Goal: Check status: Check status

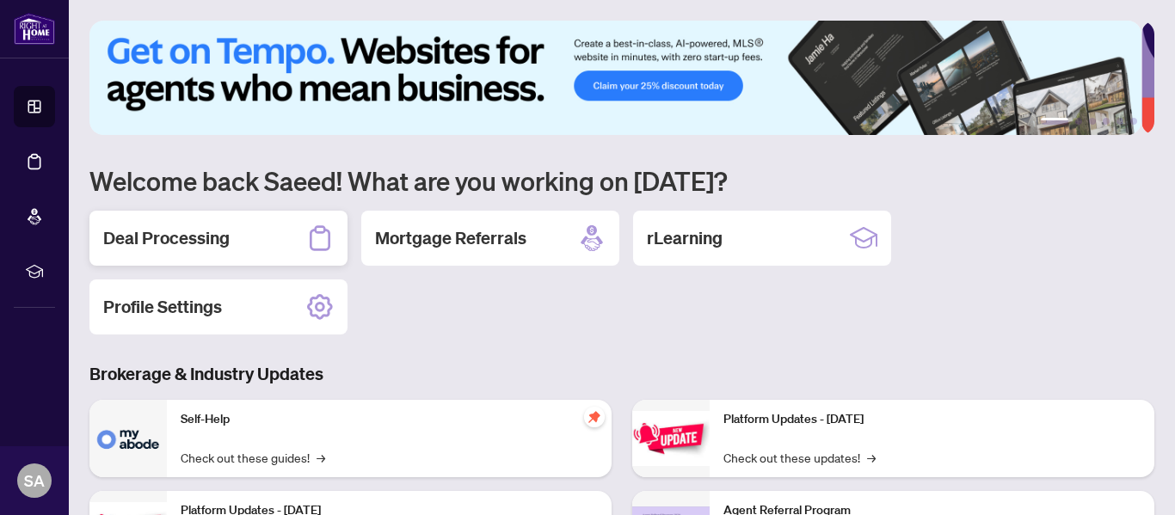
click at [156, 231] on h2 "Deal Processing" at bounding box center [166, 238] width 126 height 24
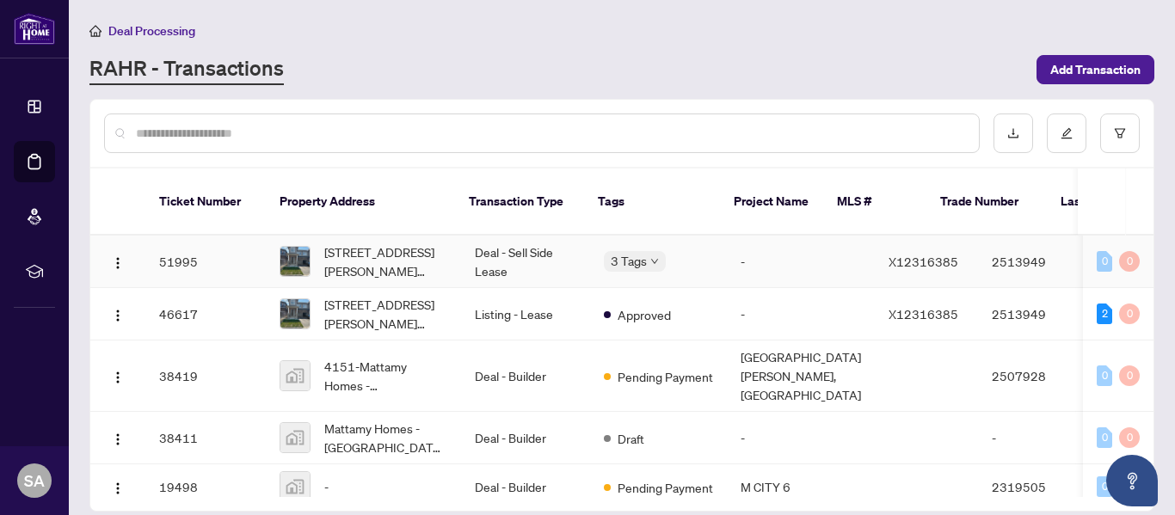
click at [384, 242] on span "[STREET_ADDRESS][PERSON_NAME][PERSON_NAME]" at bounding box center [385, 261] width 123 height 38
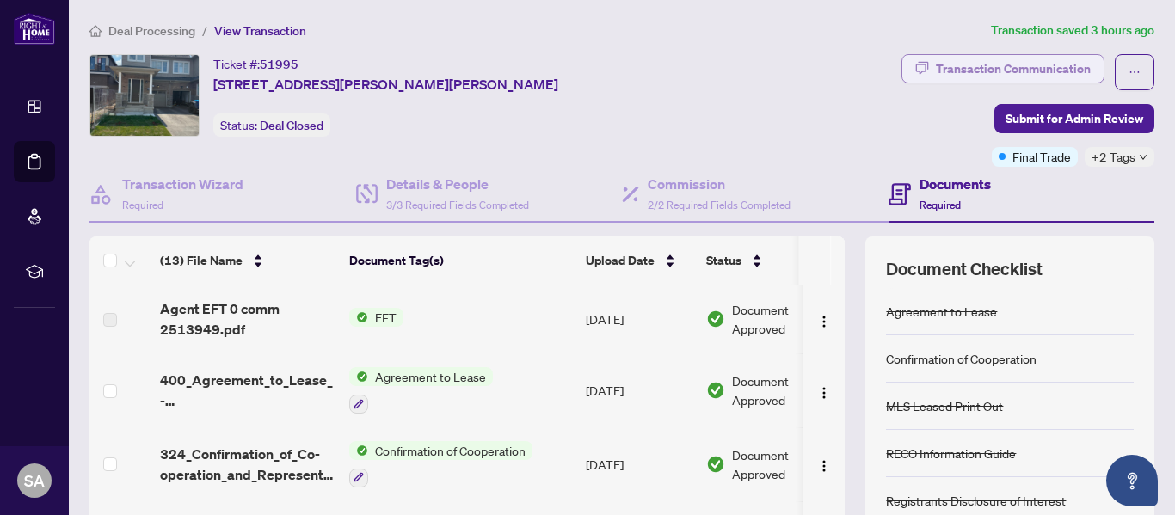
click at [1046, 67] on div "Transaction Communication" at bounding box center [1012, 69] width 155 height 28
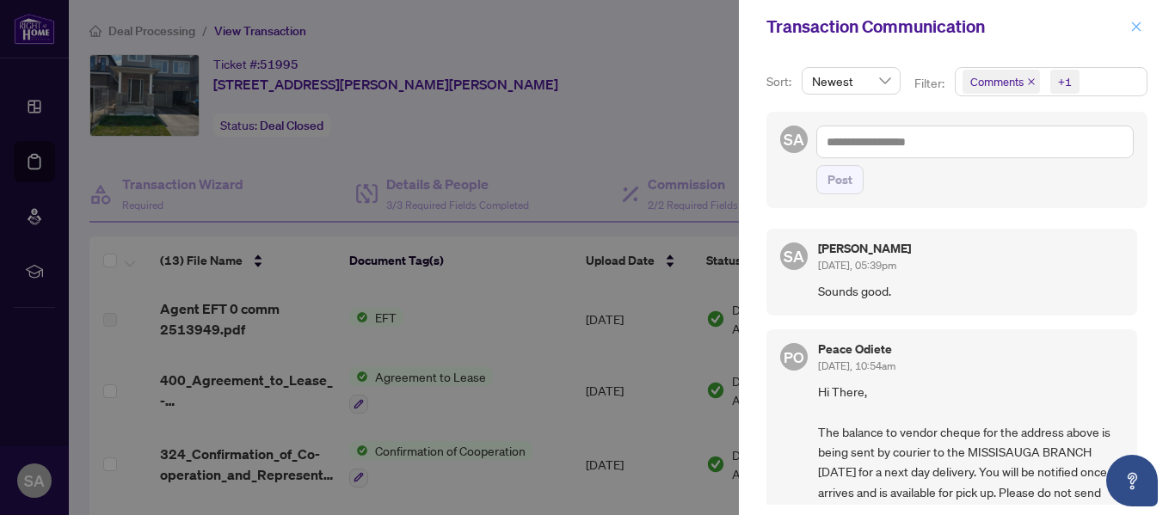
click at [1129, 28] on button "button" at bounding box center [1136, 26] width 22 height 21
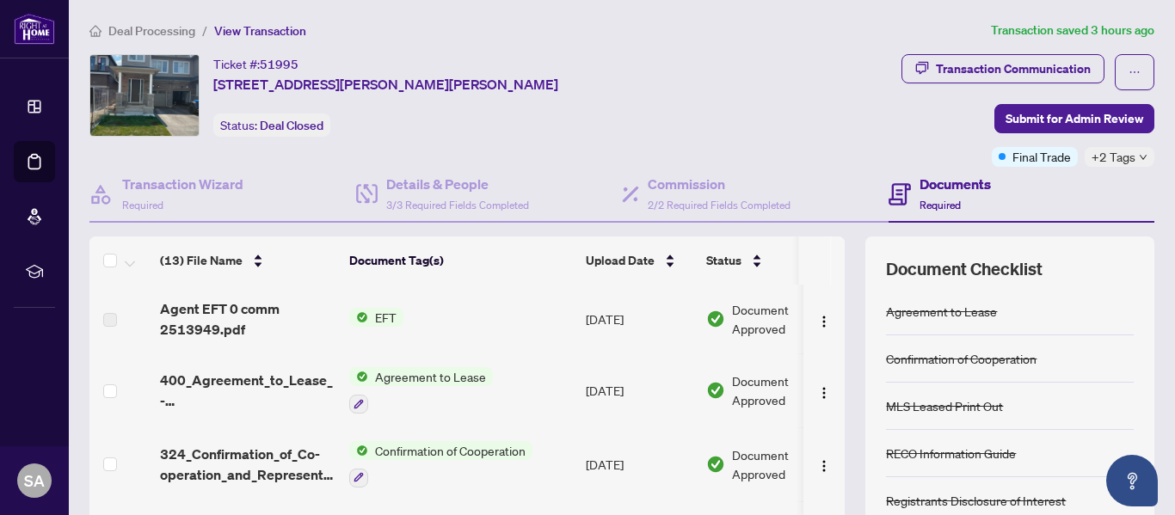
click at [595, 318] on td "[DATE]" at bounding box center [639, 319] width 120 height 69
click at [733, 310] on span "Document Approved" at bounding box center [785, 319] width 107 height 38
click at [188, 99] on img at bounding box center [144, 95] width 108 height 81
click at [150, 83] on img at bounding box center [144, 95] width 108 height 81
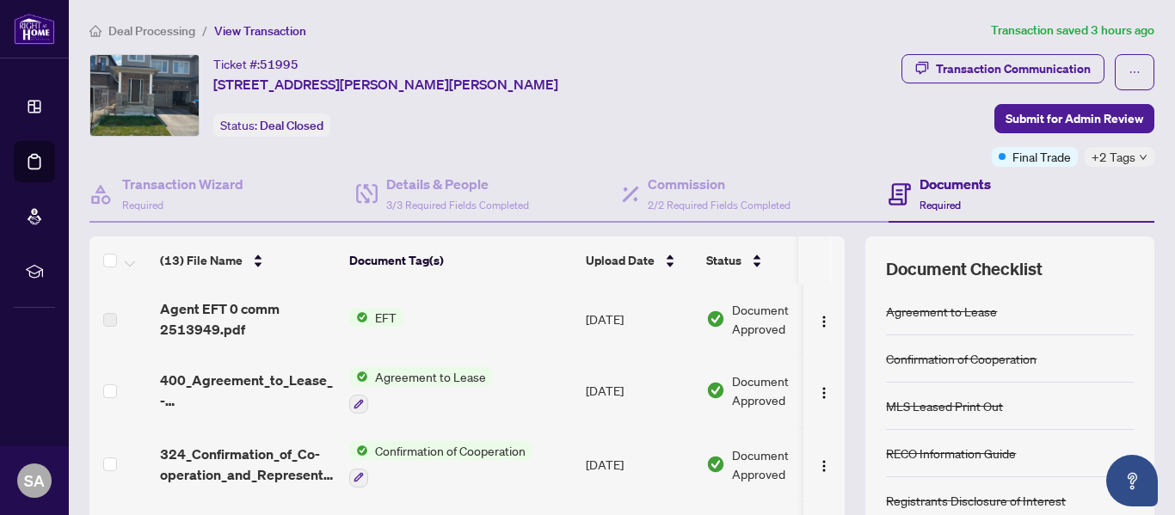
click at [278, 91] on span "[STREET_ADDRESS][PERSON_NAME][PERSON_NAME]" at bounding box center [385, 84] width 345 height 21
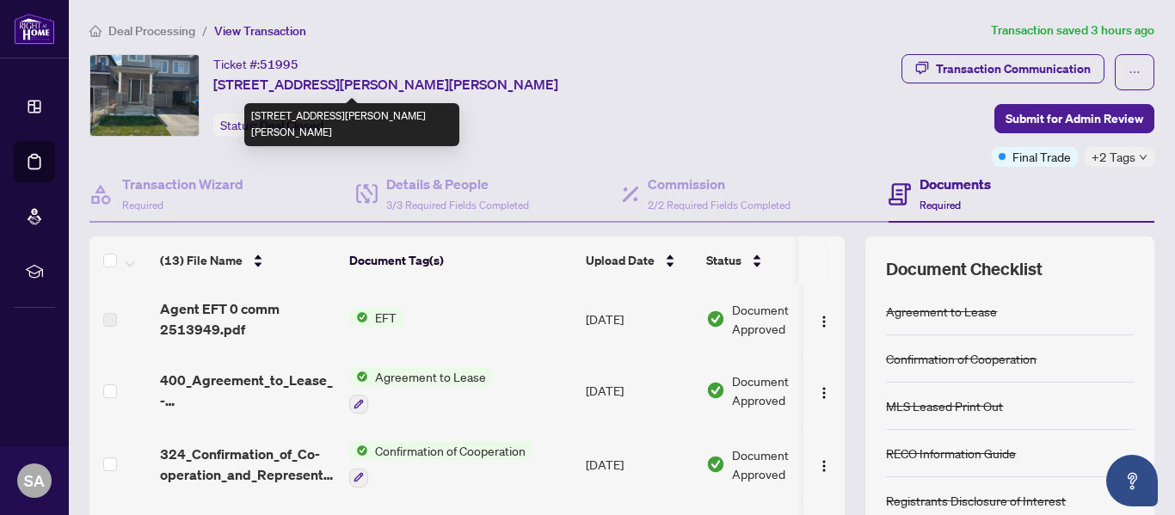
click at [271, 86] on span "[STREET_ADDRESS][PERSON_NAME][PERSON_NAME]" at bounding box center [385, 84] width 345 height 21
click at [170, 89] on img at bounding box center [144, 95] width 108 height 81
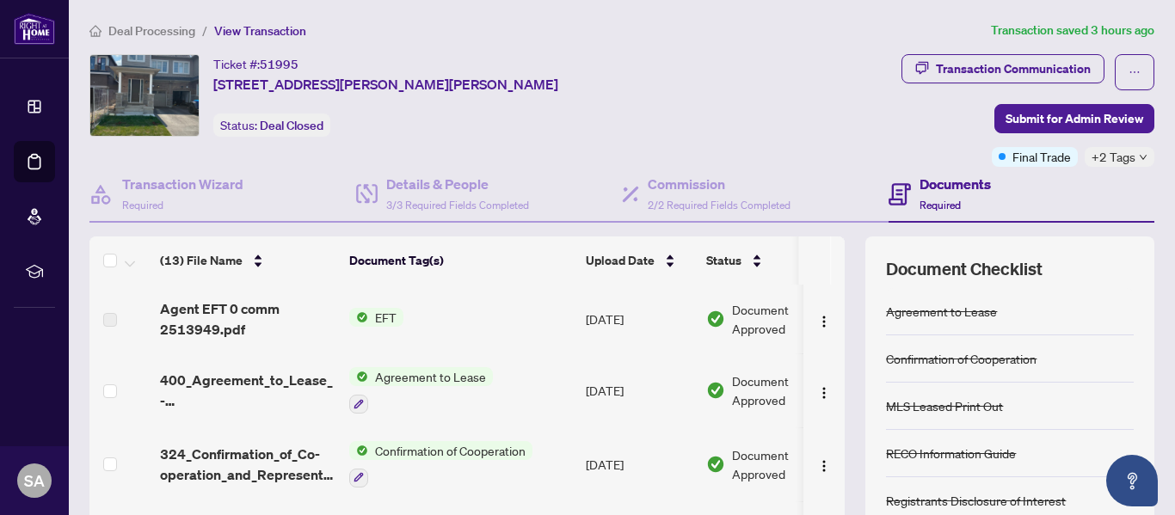
click at [149, 90] on img at bounding box center [144, 95] width 108 height 81
click at [125, 94] on img at bounding box center [144, 95] width 108 height 81
click at [124, 95] on img at bounding box center [144, 95] width 108 height 81
click at [144, 91] on img at bounding box center [144, 95] width 108 height 81
click at [141, 74] on img at bounding box center [144, 95] width 108 height 81
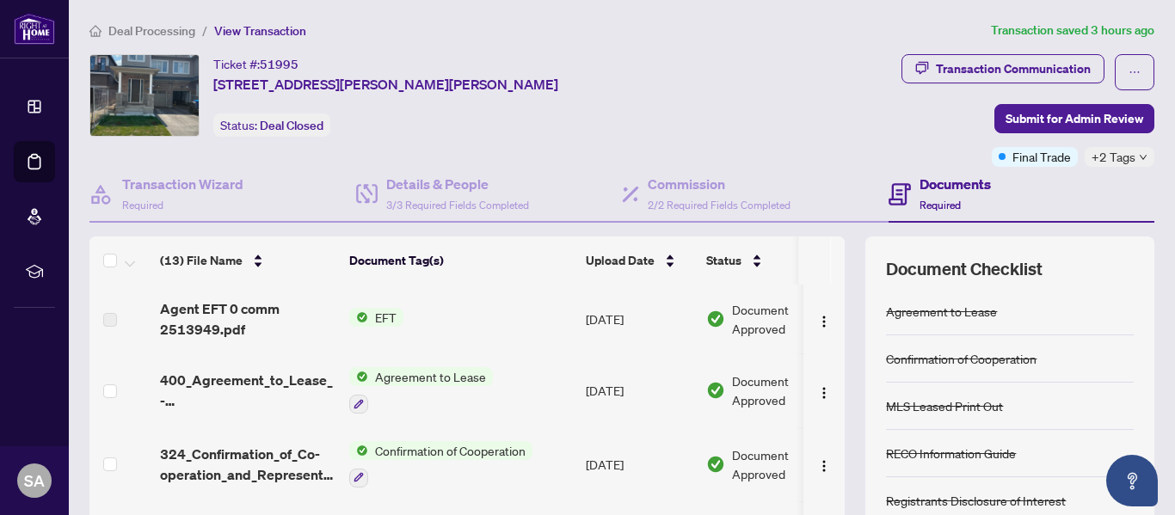
click at [146, 76] on img at bounding box center [144, 95] width 108 height 81
click at [279, 122] on span "Deal Closed" at bounding box center [292, 125] width 64 height 15
click at [298, 122] on span "Deal Closed" at bounding box center [292, 125] width 64 height 15
click at [300, 123] on span "Deal Closed" at bounding box center [292, 125] width 64 height 15
click at [279, 64] on span "51995" at bounding box center [279, 64] width 39 height 15
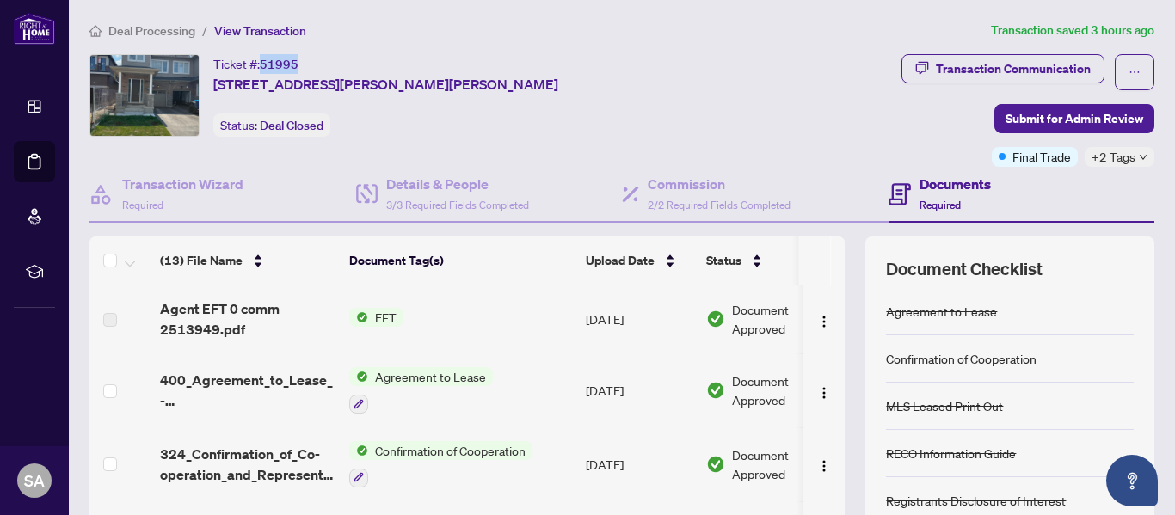
click at [279, 64] on span "51995" at bounding box center [279, 64] width 39 height 15
click at [261, 24] on span "View Transaction" at bounding box center [260, 30] width 92 height 15
click at [244, 30] on span "View Transaction" at bounding box center [260, 30] width 92 height 15
click at [1024, 157] on span "Final Trade" at bounding box center [1041, 156] width 58 height 19
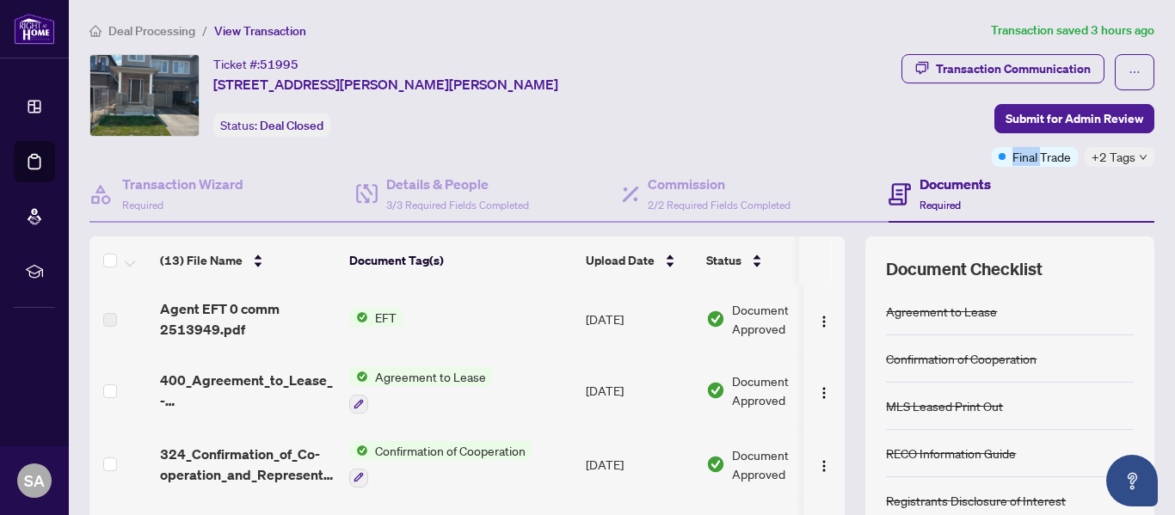
click at [1044, 156] on span "Final Trade" at bounding box center [1041, 156] width 58 height 19
click at [1118, 162] on span "+2 Tags" at bounding box center [1113, 157] width 44 height 20
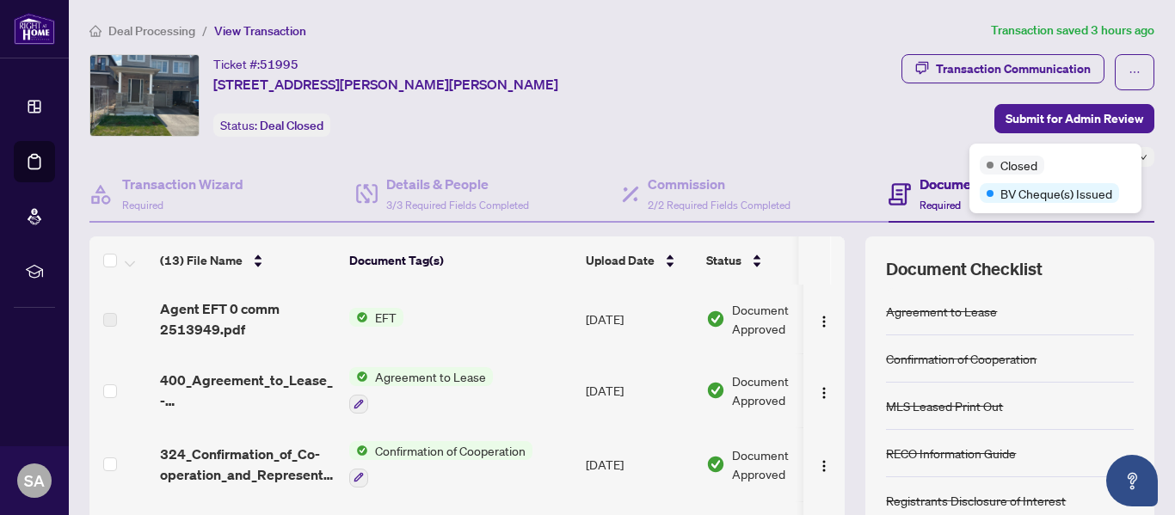
click at [1021, 197] on span "BV Cheque(s) Issued" at bounding box center [1056, 193] width 112 height 19
click at [998, 168] on div "Closed" at bounding box center [1011, 165] width 64 height 19
click at [978, 166] on div "Closed BV Cheque(s) Issued" at bounding box center [1055, 179] width 172 height 70
click at [906, 127] on div "Transaction Communication Submit for Admin Review Final Trade +2 Tags" at bounding box center [943, 110] width 421 height 113
